Goal: Task Accomplishment & Management: Manage account settings

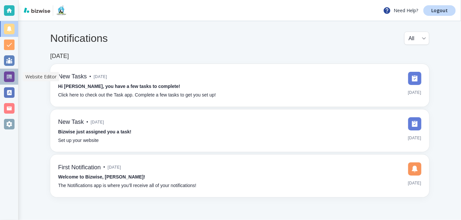
click at [9, 75] on div at bounding box center [9, 77] width 11 height 11
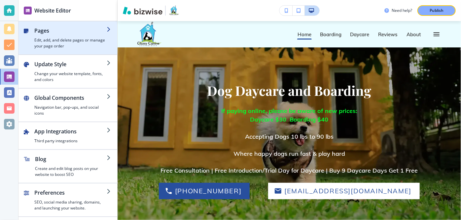
click at [108, 29] on icon "button" at bounding box center [109, 29] width 5 height 5
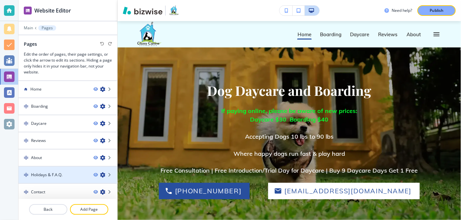
click at [60, 178] on div at bounding box center [67, 180] width 99 height 5
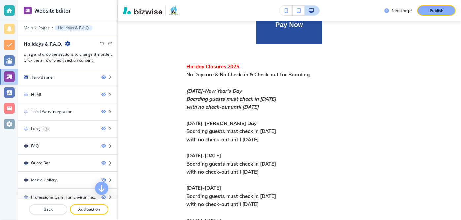
scroll to position [166, 0]
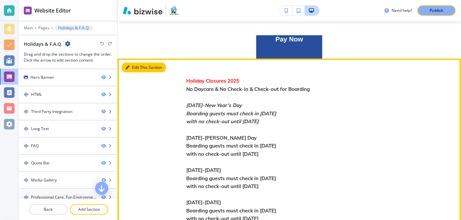
click at [131, 66] on button "Edit This Section" at bounding box center [143, 68] width 45 height 10
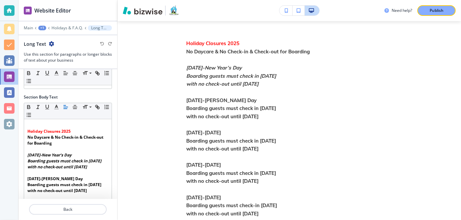
scroll to position [73, 0]
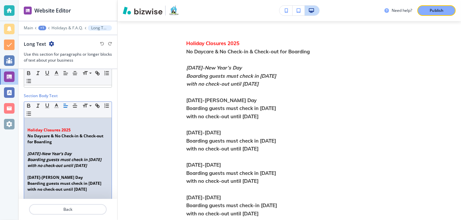
click at [59, 128] on strong "Holiday Closures 2025" at bounding box center [48, 130] width 43 height 6
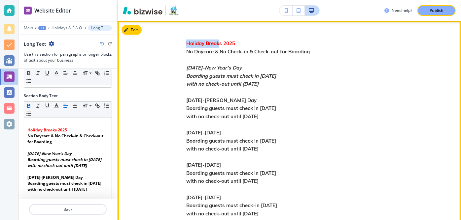
drag, startPoint x: 184, startPoint y: 42, endPoint x: 219, endPoint y: 45, distance: 35.1
copy strong "Holiday Break"
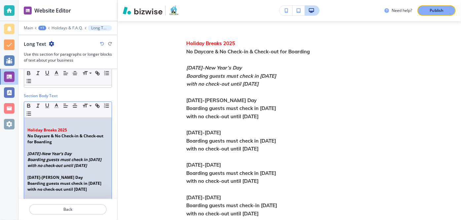
click at [28, 129] on strong "Holiday Breaks 2025" at bounding box center [47, 130] width 40 height 6
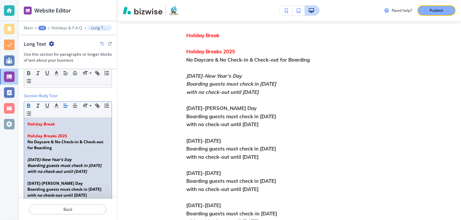
scroll to position [61, 0]
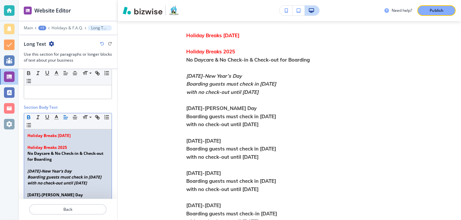
click at [58, 134] on strong "Holiday Breaks [DATE]" at bounding box center [48, 136] width 43 height 6
click at [58, 134] on p "[DATE]" at bounding box center [67, 136] width 81 height 6
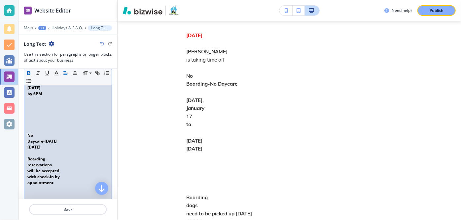
scroll to position [243, 0]
click at [44, 138] on p "No" at bounding box center [67, 139] width 81 height 6
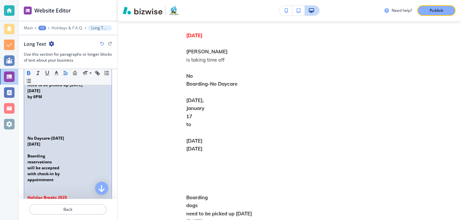
click at [52, 144] on p "[DATE]" at bounding box center [67, 145] width 81 height 6
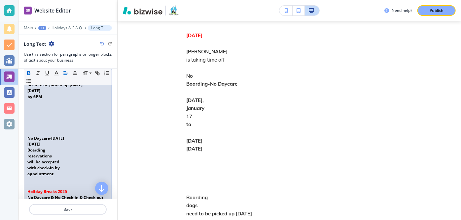
click at [51, 151] on p "Boarding" at bounding box center [67, 151] width 81 height 6
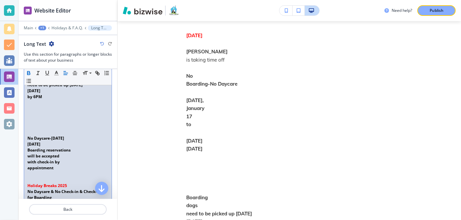
click at [72, 149] on p "Boarding reservations" at bounding box center [67, 151] width 81 height 6
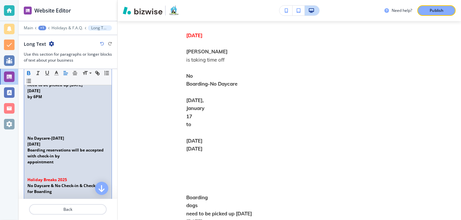
click at [73, 155] on p "with check-in by" at bounding box center [67, 156] width 81 height 6
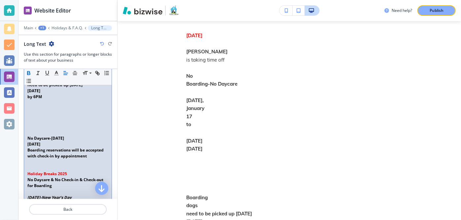
click at [45, 96] on p "by 6PM" at bounding box center [67, 97] width 81 height 6
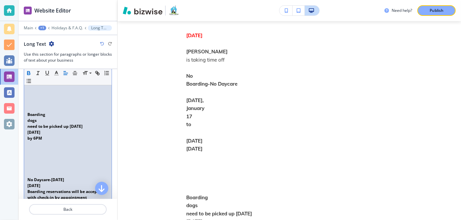
scroll to position [195, 0]
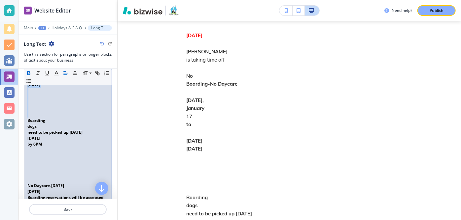
drag, startPoint x: 95, startPoint y: 156, endPoint x: 31, endPoint y: 115, distance: 76.0
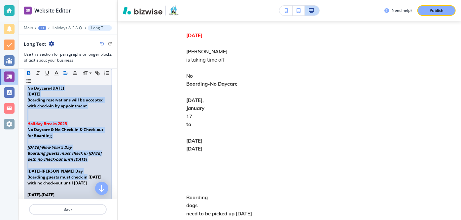
scroll to position [293, 0]
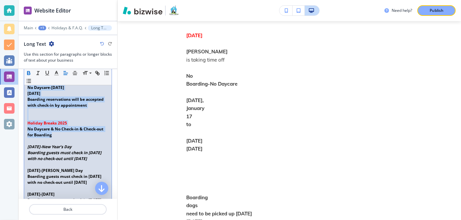
drag, startPoint x: 27, startPoint y: 157, endPoint x: 88, endPoint y: 133, distance: 65.7
click at [88, 133] on div "[DATE] ﻿[PERSON_NAME] is taking time off No Boarding-No Daycare [DATE] to [DATE…" at bounding box center [67, 182] width 87 height 571
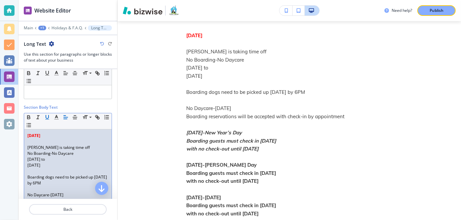
scroll to position [0, 0]
click at [40, 146] on p "[PERSON_NAME] is taking time off" at bounding box center [67, 148] width 81 height 6
click at [27, 151] on p "No Boarding-No Daycare" at bounding box center [67, 154] width 81 height 6
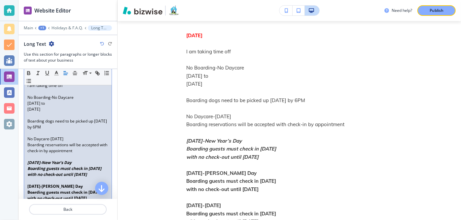
scroll to position [126, 0]
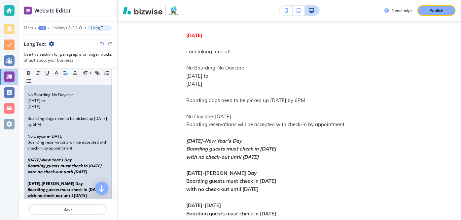
click at [29, 154] on p at bounding box center [67, 154] width 81 height 6
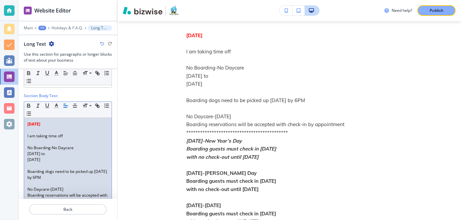
scroll to position [55, 0]
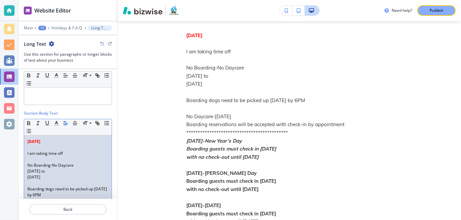
click at [56, 141] on p "[DATE]" at bounding box center [67, 142] width 81 height 6
click at [70, 157] on p "I am taking time off" at bounding box center [67, 154] width 81 height 6
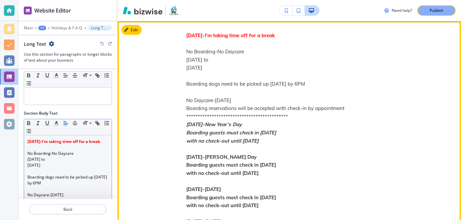
click at [267, 85] on p "Boarding dogs need to be picked up [DATE] by 6PM" at bounding box center [289, 84] width 206 height 8
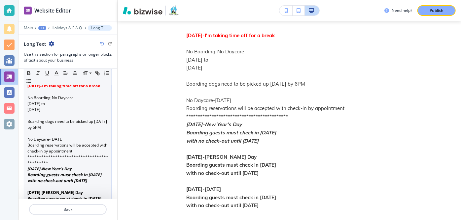
scroll to position [127, 0]
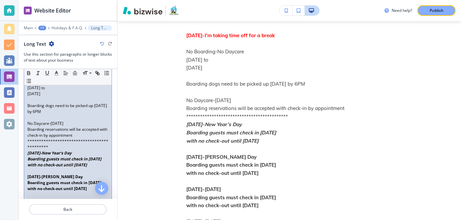
click at [95, 109] on p "Boarding dogs need to be picked up [DATE] by 6PM" at bounding box center [67, 109] width 81 height 12
click at [432, 10] on p "Publish" at bounding box center [436, 11] width 14 height 6
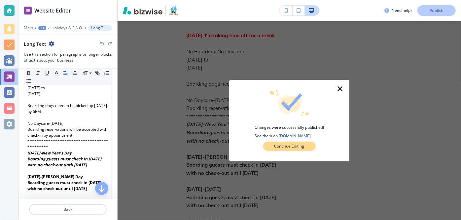
click at [299, 143] on button "Continue Editing" at bounding box center [289, 146] width 52 height 9
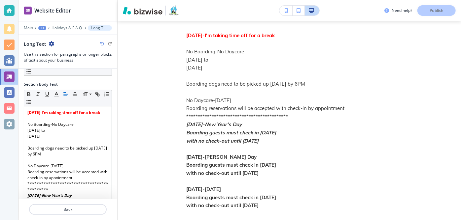
scroll to position [80, 0]
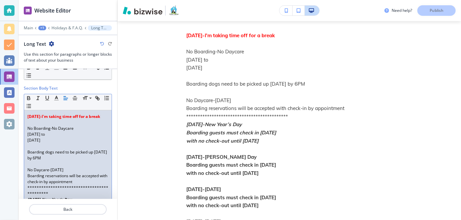
click at [31, 126] on p at bounding box center [67, 123] width 81 height 6
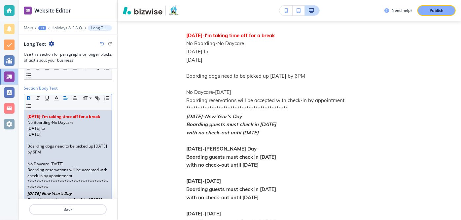
scroll to position [69, 0]
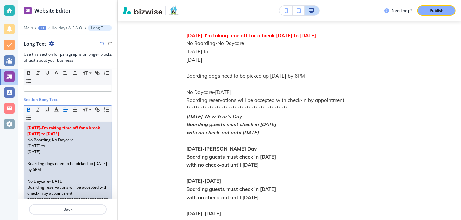
click at [68, 152] on p "[DATE]" at bounding box center [67, 152] width 81 height 6
click at [73, 135] on p "[DATE]-I'm taking time off for a break [DATE] to [DATE]" at bounding box center [67, 131] width 81 height 12
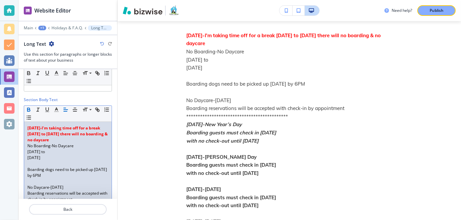
click at [76, 149] on p "[DATE] to" at bounding box center [67, 152] width 81 height 6
click at [60, 156] on p "[DATE]" at bounding box center [67, 158] width 81 height 6
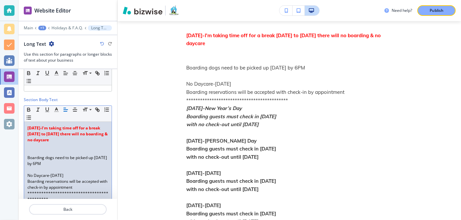
scroll to position [51, 0]
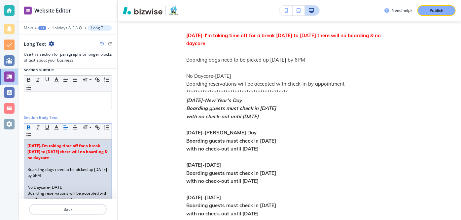
click at [39, 151] on strong "[DATE]-I'm taking time off for a break [DATE] to [DATE] there will no boarding …" at bounding box center [67, 151] width 81 height 17
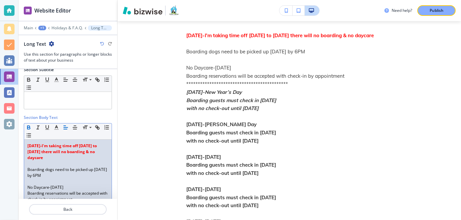
click at [61, 150] on strong "[DATE]-I'm taking time off [DATE] to [DATE] there will no boarding & no daycare" at bounding box center [62, 151] width 70 height 17
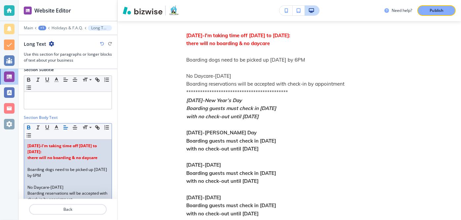
click at [99, 158] on p "there will no boarding & no daycare" at bounding box center [67, 158] width 81 height 6
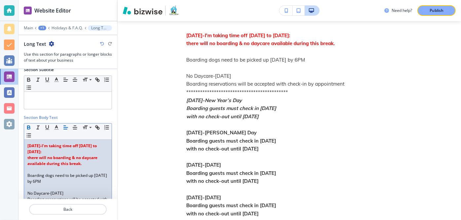
click at [54, 174] on p "Boarding dogs need to be picked up [DATE] by 6PM" at bounding box center [67, 179] width 81 height 12
click at [83, 178] on p "Boarding dogs will need to be picked up [DATE] by 6PM" at bounding box center [67, 179] width 81 height 12
click at [27, 193] on p "No Daycare-[DATE]" at bounding box center [67, 194] width 81 height 6
click at [73, 191] on p "[DATE][DATE]" at bounding box center [67, 194] width 81 height 6
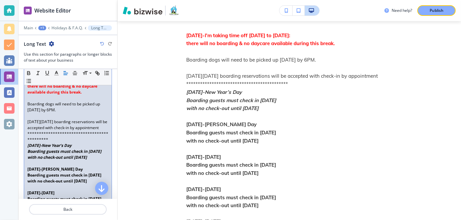
scroll to position [124, 0]
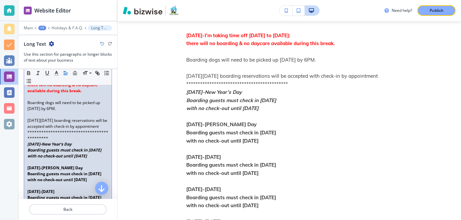
click at [67, 120] on p "[DATE][DATE] boarding reservations will be accepted with check-in by appointment" at bounding box center [67, 124] width 81 height 12
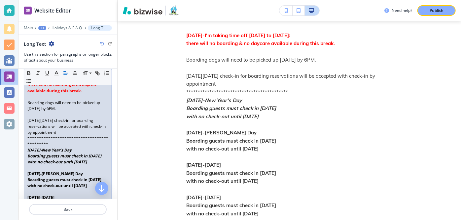
click at [70, 126] on p "[DATE][DATE] check-in for boarding reservations will be accepted with check-in …" at bounding box center [67, 127] width 81 height 18
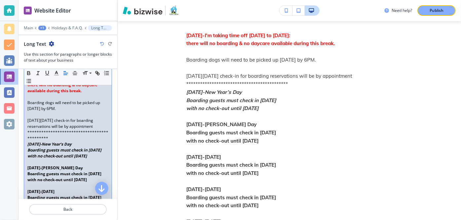
click at [86, 89] on p "there will no boarding & no daycare available during this break." at bounding box center [67, 88] width 81 height 12
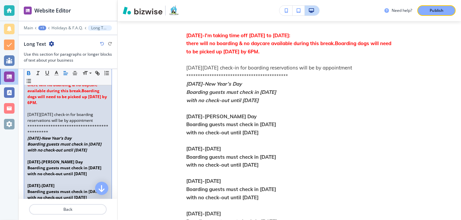
click at [81, 89] on strong "there will no boarding & no daycare available during this break.Boarding dogs w…" at bounding box center [67, 93] width 81 height 23
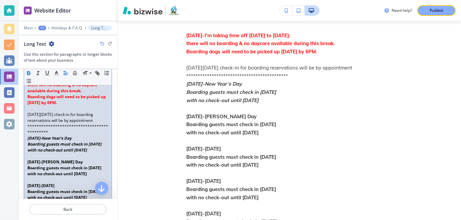
click at [92, 103] on p "﻿ Boarding dogs will need to be picked up [DATE] by 6PM." at bounding box center [67, 100] width 81 height 12
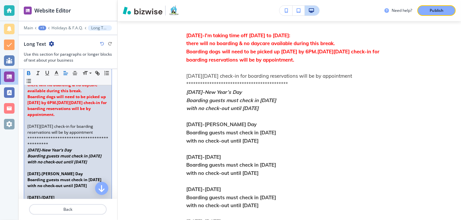
click at [56, 136] on p "[DATE][DATE] check-in for boarding reservations will be by appointment" at bounding box center [67, 130] width 81 height 12
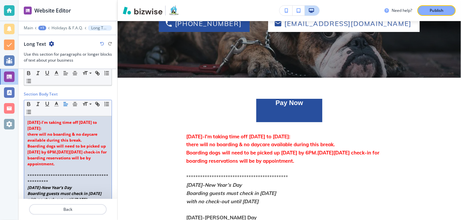
scroll to position [73, 0]
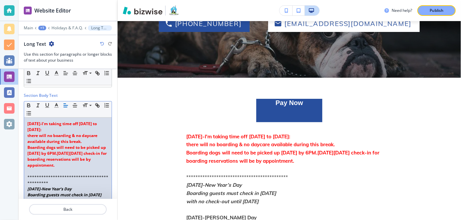
drag, startPoint x: 26, startPoint y: 123, endPoint x: 101, endPoint y: 164, distance: 85.7
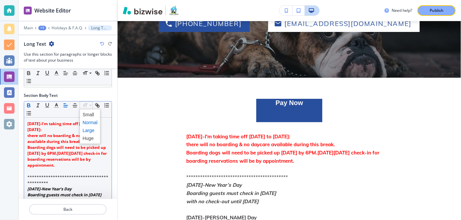
click at [88, 129] on span at bounding box center [90, 131] width 15 height 8
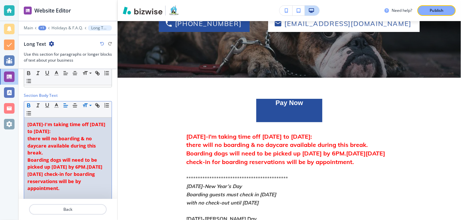
click at [101, 161] on p "Boarding dogs will need to be picked up [DATE] by 6PM.[DATE][DATE] check-in for…" at bounding box center [67, 175] width 81 height 36
click at [76, 131] on p "[DATE]-I'm taking time off [DATE] to [DATE]:" at bounding box center [67, 128] width 81 height 14
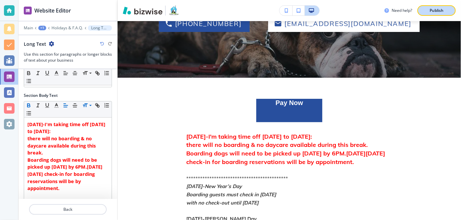
click at [432, 9] on p "Publish" at bounding box center [436, 11] width 14 height 6
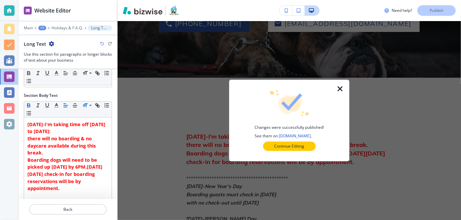
click at [341, 88] on icon "button" at bounding box center [340, 89] width 8 height 8
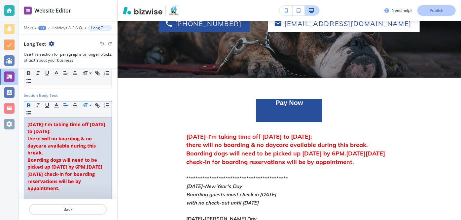
click at [40, 172] on strong "Boarding dogs will need to be picked up [DATE] by 6PM.[DATE][DATE] check-in for…" at bounding box center [64, 174] width 75 height 35
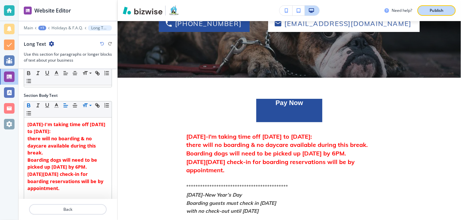
click at [438, 10] on p "Publish" at bounding box center [436, 11] width 14 height 6
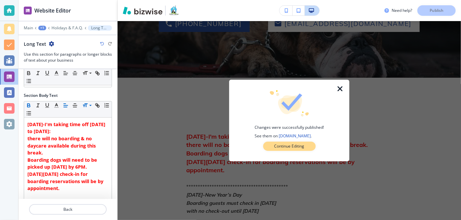
click at [279, 147] on p "Continue Editing" at bounding box center [289, 147] width 30 height 6
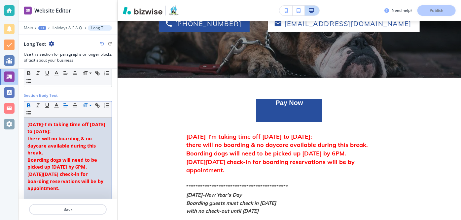
click at [56, 138] on strong "there will no boarding & no daycare available during this break." at bounding box center [62, 146] width 70 height 20
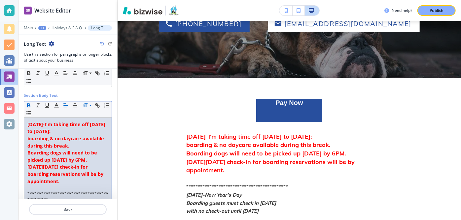
click at [61, 137] on strong "boarding & no daycare available during this break." at bounding box center [66, 143] width 78 height 14
click at [76, 138] on strong "boarding & daycare available during this break." at bounding box center [62, 143] width 71 height 14
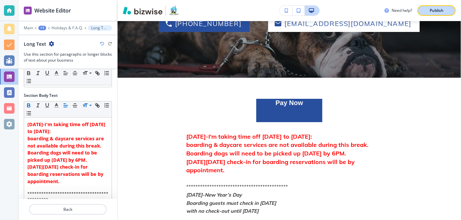
click at [439, 11] on p "Publish" at bounding box center [436, 11] width 14 height 6
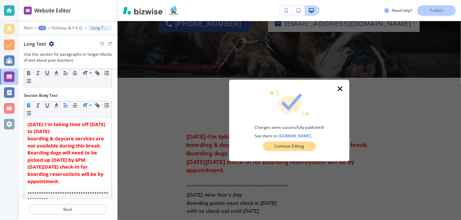
click at [291, 149] on p "Continue Editing" at bounding box center [289, 147] width 30 height 6
